Goal: Find contact information: Find contact information

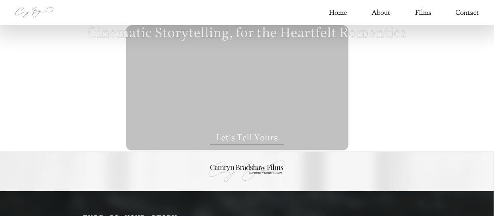
click at [466, 15] on link "Contact" at bounding box center [468, 12] width 24 height 12
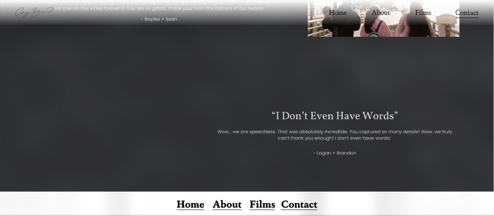
scroll to position [1501, 0]
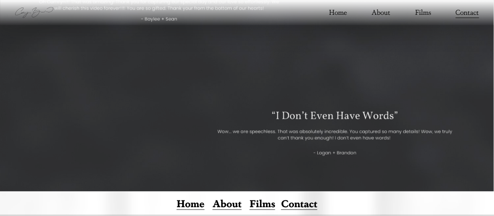
click at [310, 201] on link "Contact" at bounding box center [299, 203] width 36 height 10
